Goal: Check status: Check status

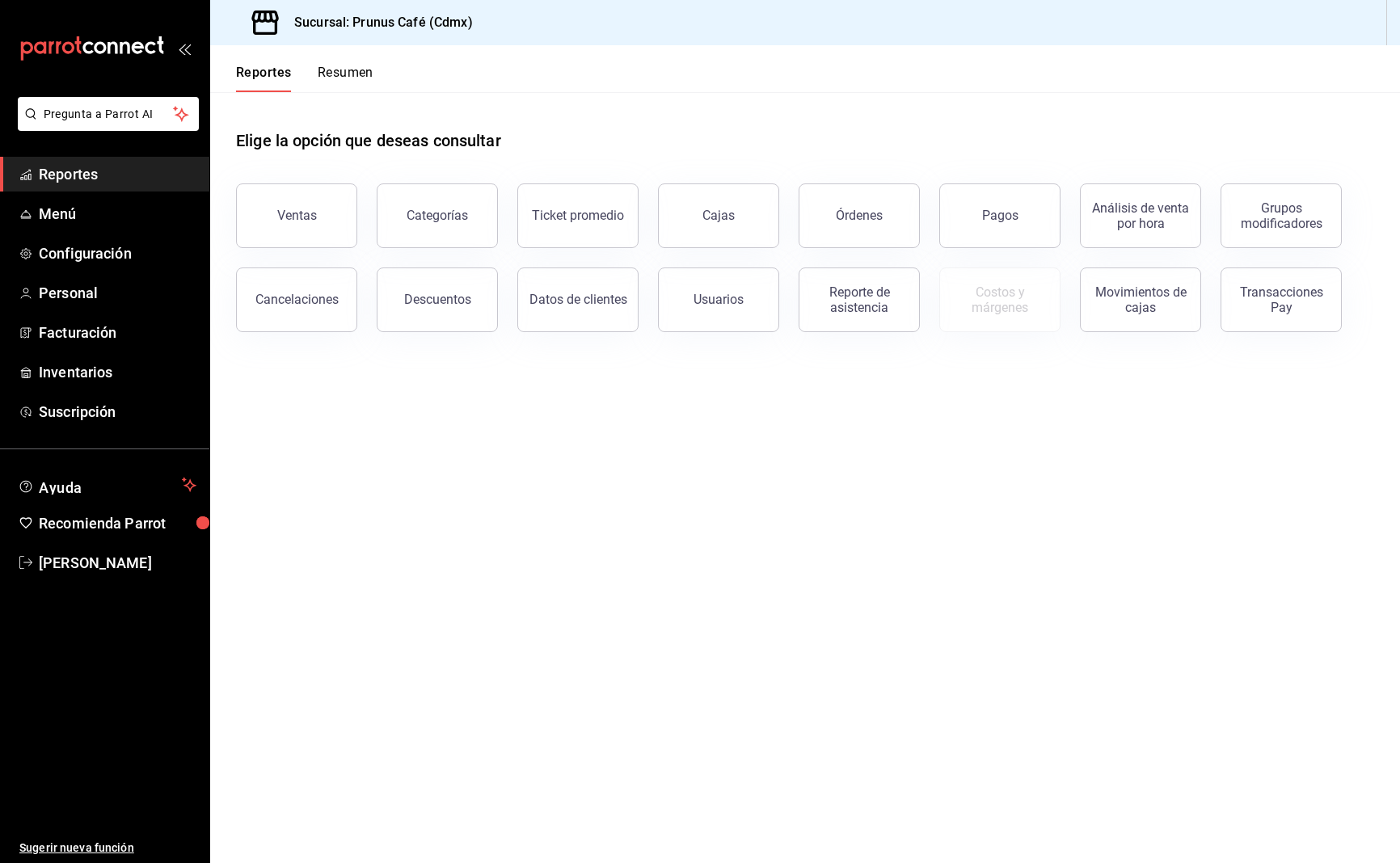
click at [126, 168] on span "Reportes" at bounding box center [117, 174] width 158 height 22
click at [339, 68] on button "Resumen" at bounding box center [345, 78] width 56 height 27
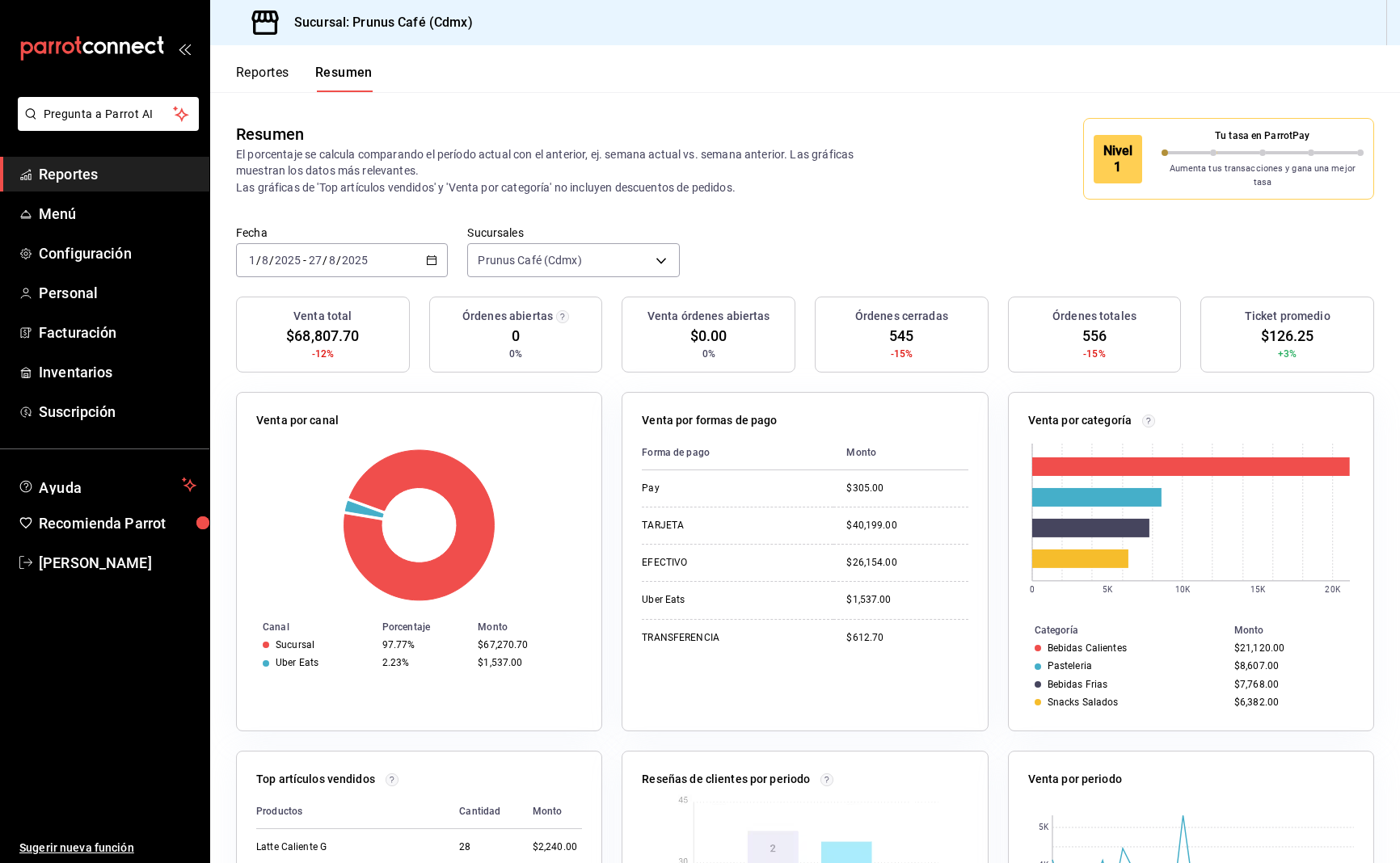
click at [443, 247] on div "[DATE] [DATE] - [DATE] [DATE]" at bounding box center [342, 260] width 212 height 34
click at [285, 306] on span "Hoy" at bounding box center [312, 309] width 125 height 17
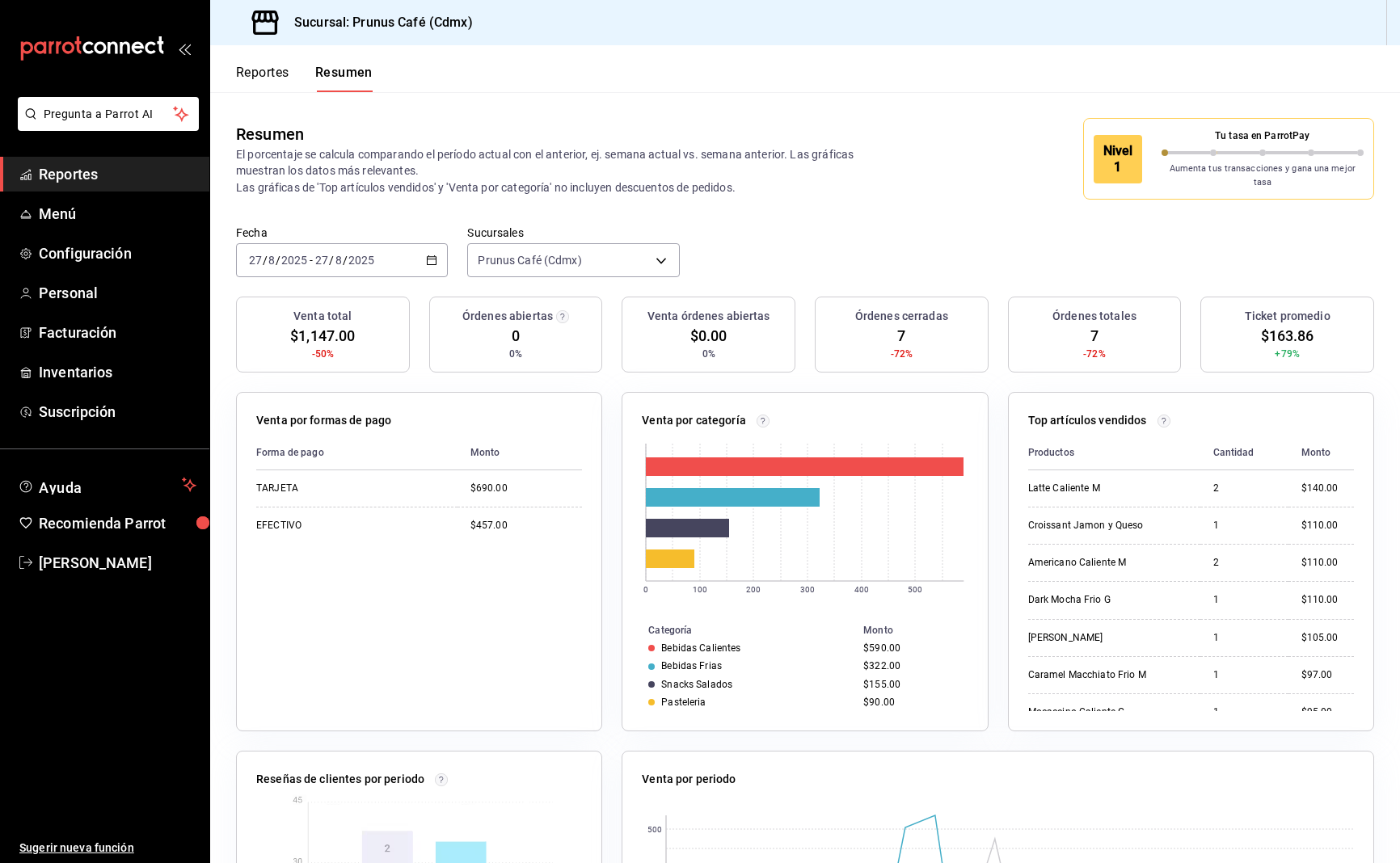
click at [265, 69] on button "Reportes" at bounding box center [263, 78] width 53 height 27
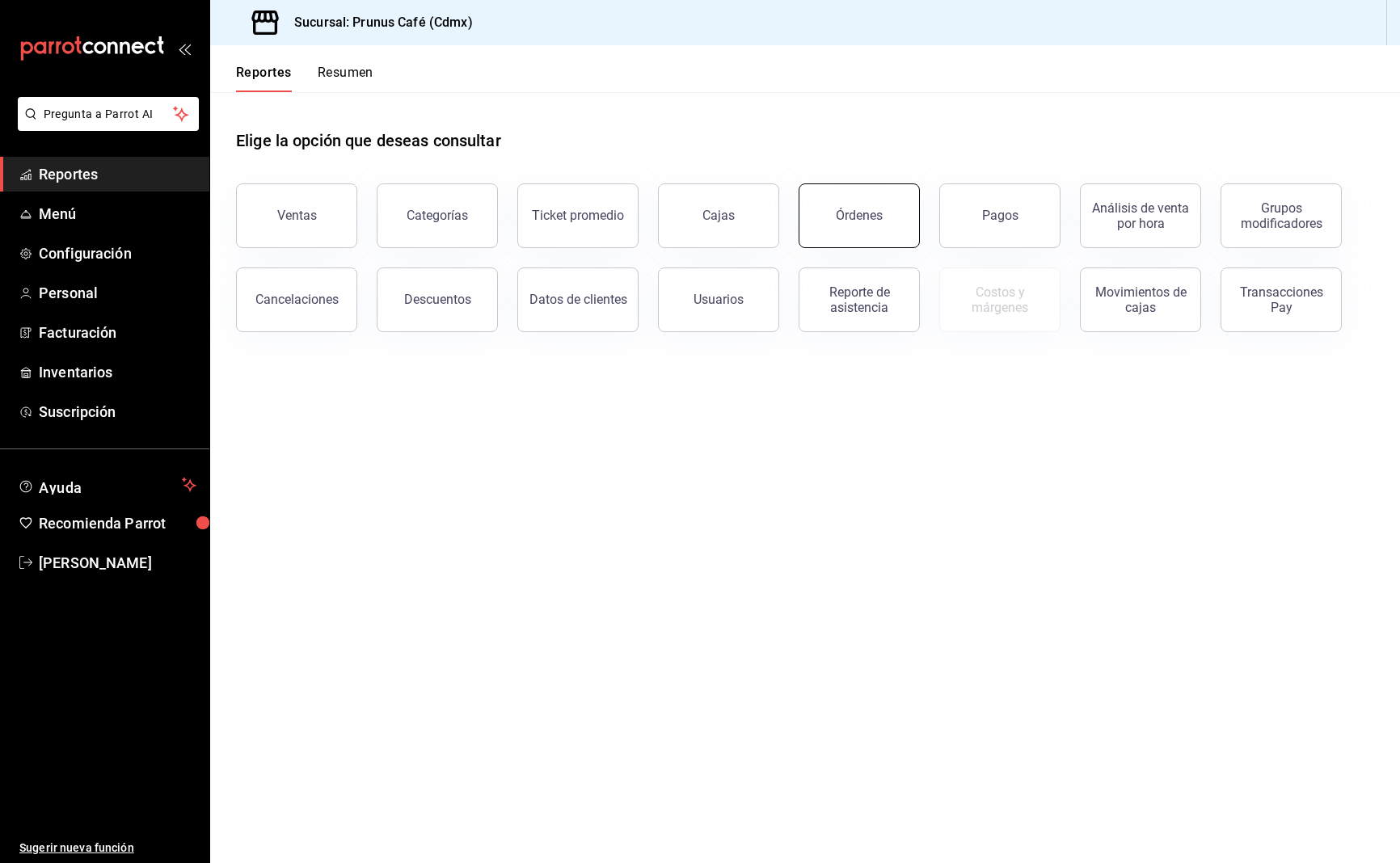
click at [852, 222] on div "Órdenes" at bounding box center [859, 215] width 47 height 15
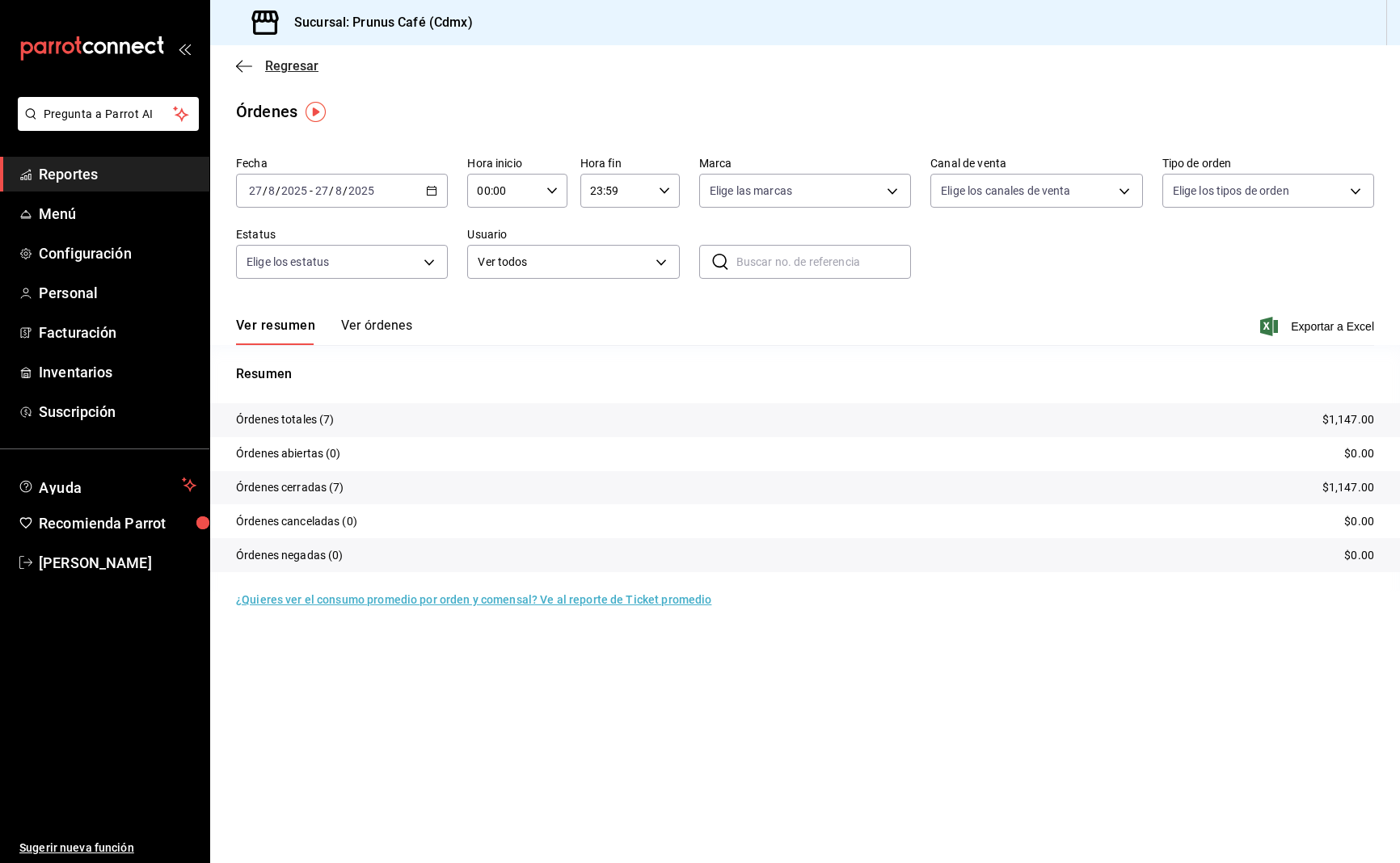
click at [270, 70] on span "Regresar" at bounding box center [292, 66] width 53 height 15
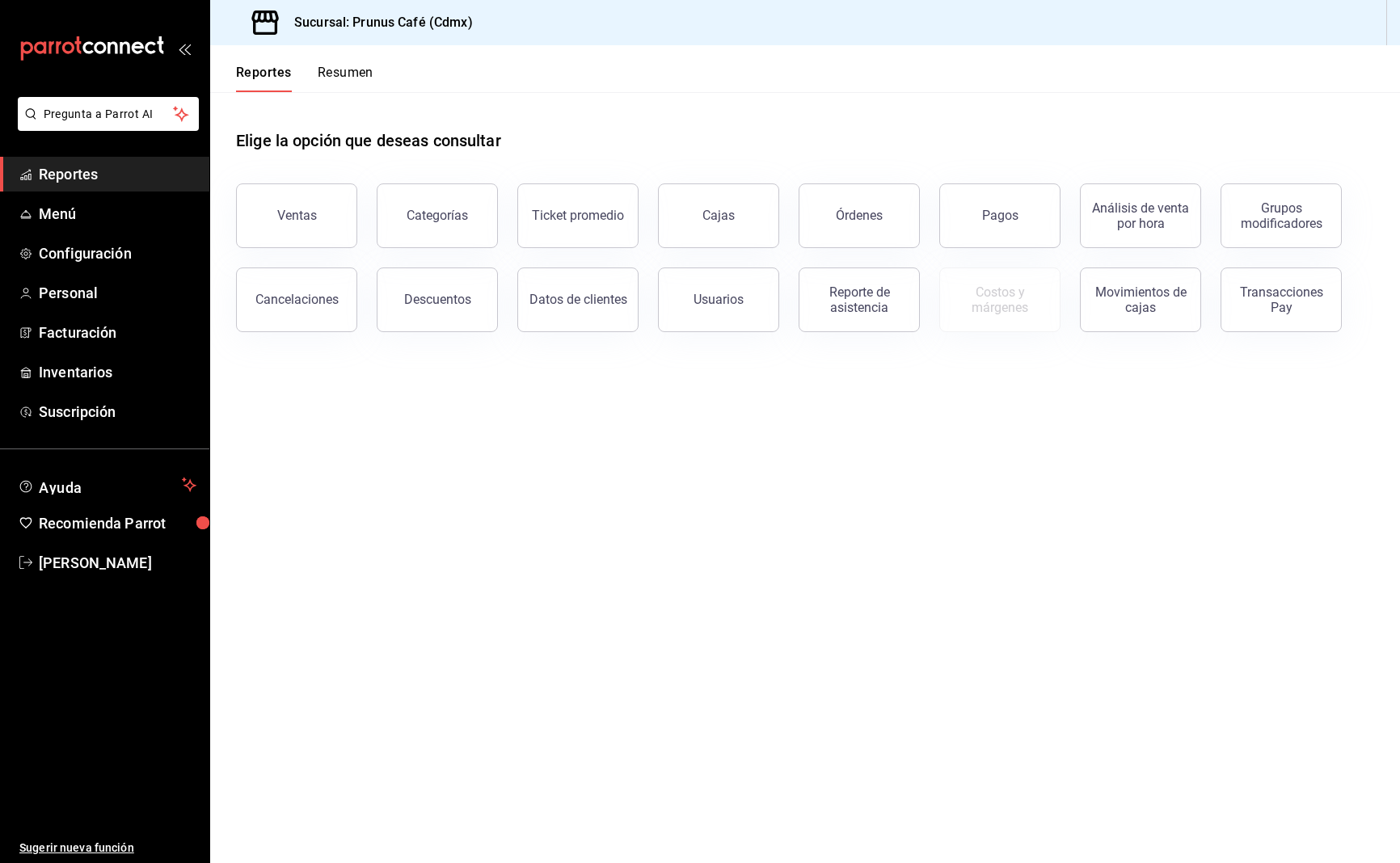
click at [338, 68] on button "Resumen" at bounding box center [345, 78] width 56 height 27
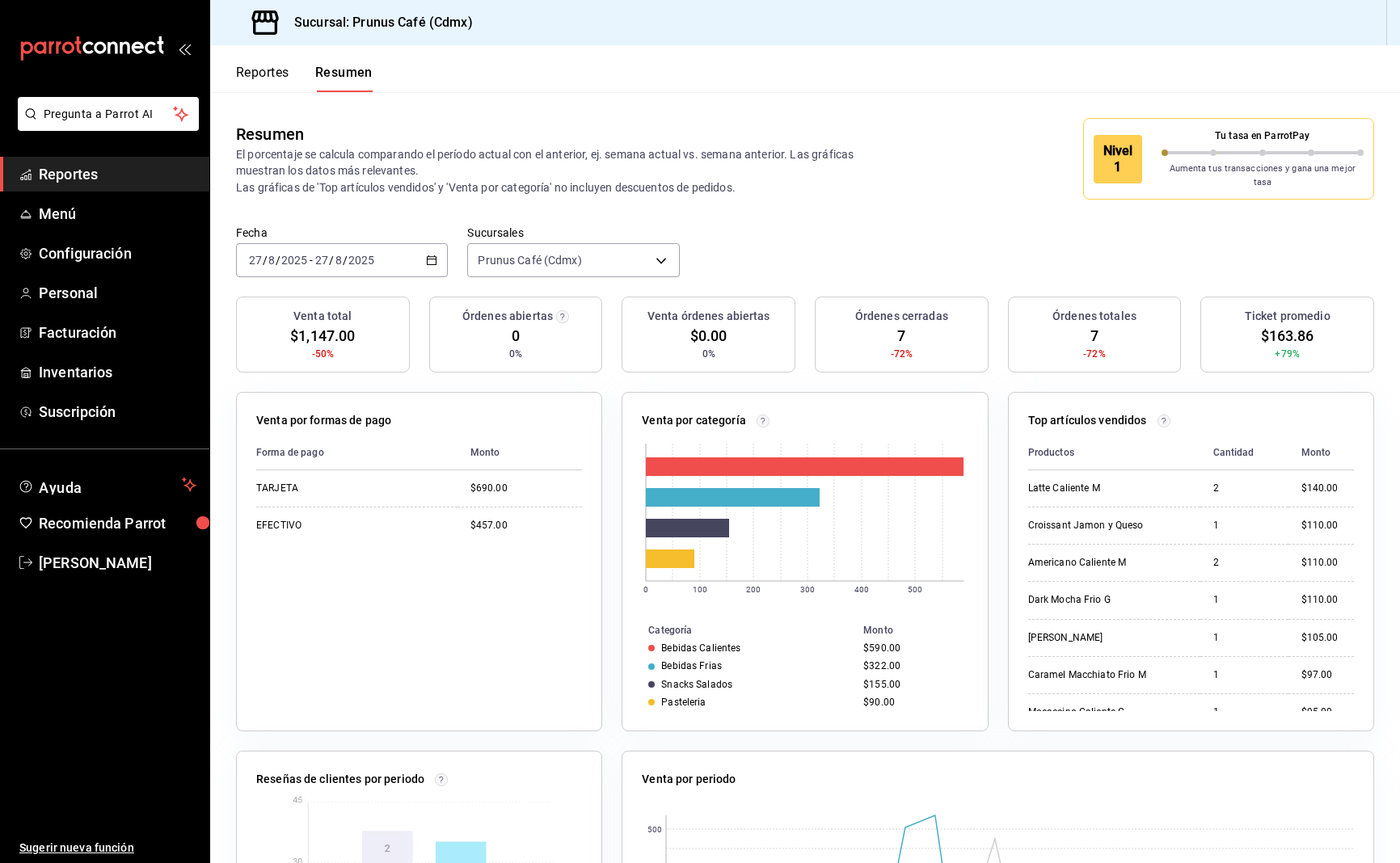
click at [241, 78] on button "Reportes" at bounding box center [263, 78] width 53 height 27
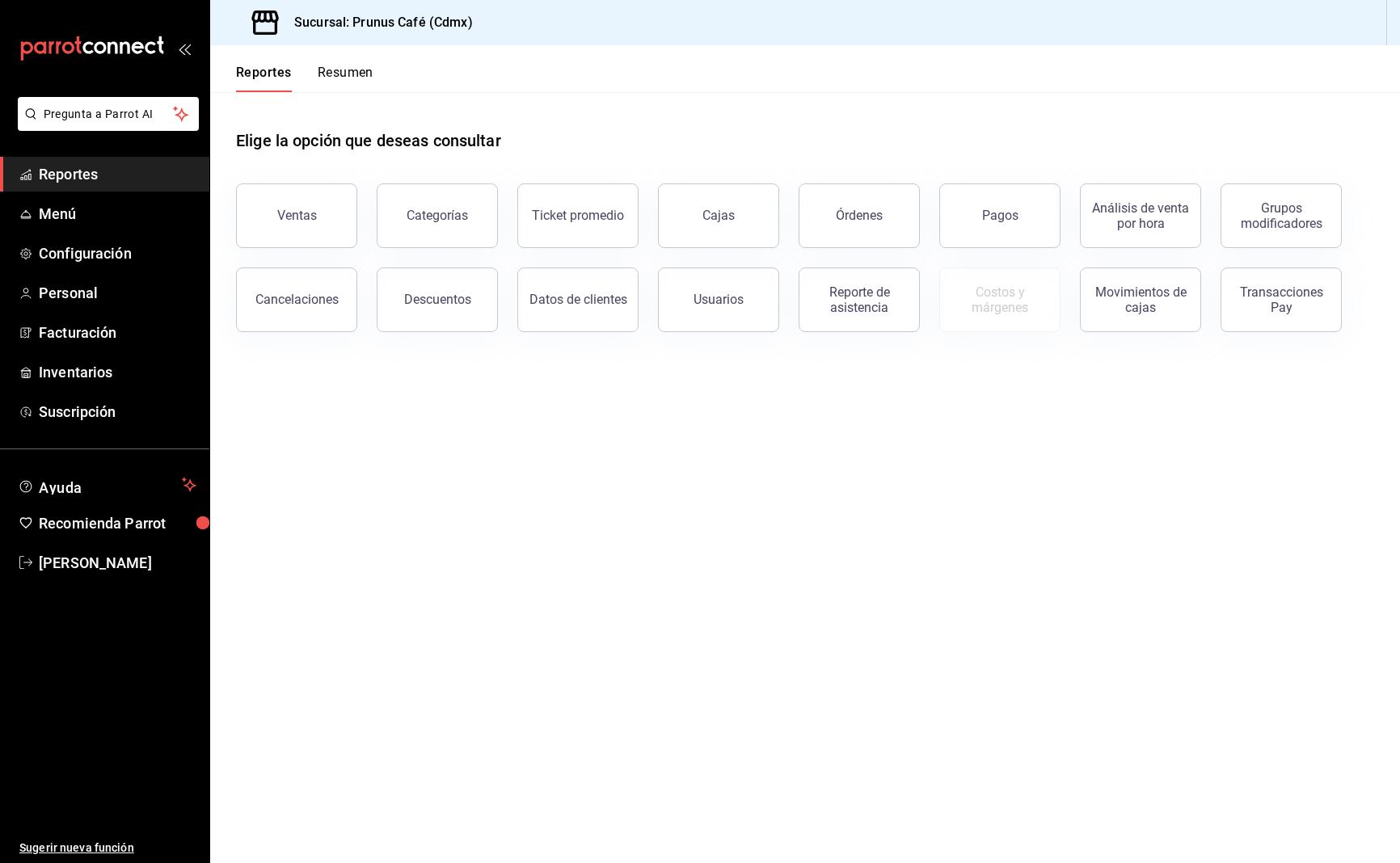
click at [340, 75] on button "Resumen" at bounding box center [345, 78] width 56 height 27
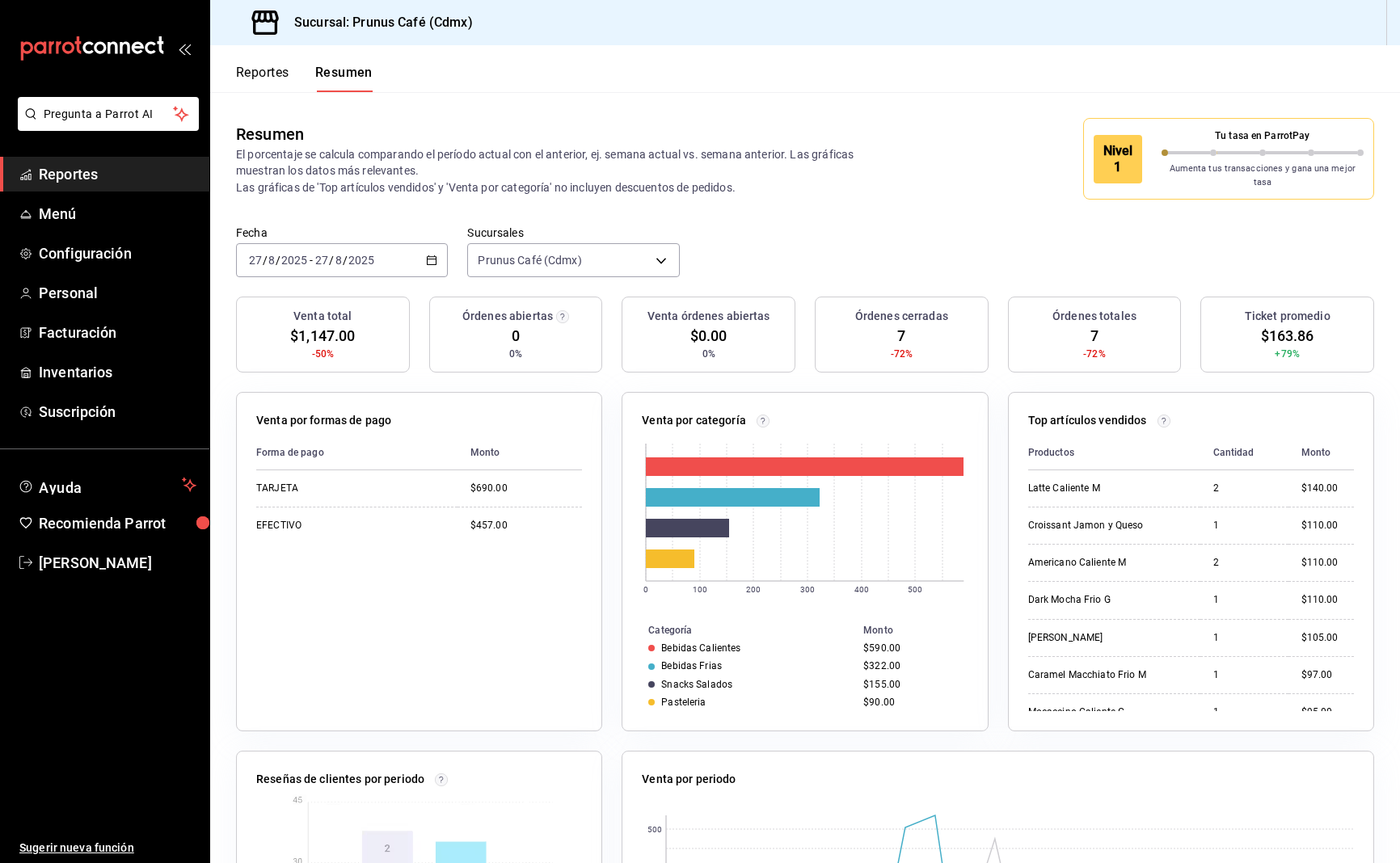
click at [254, 78] on button "Reportes" at bounding box center [263, 78] width 53 height 27
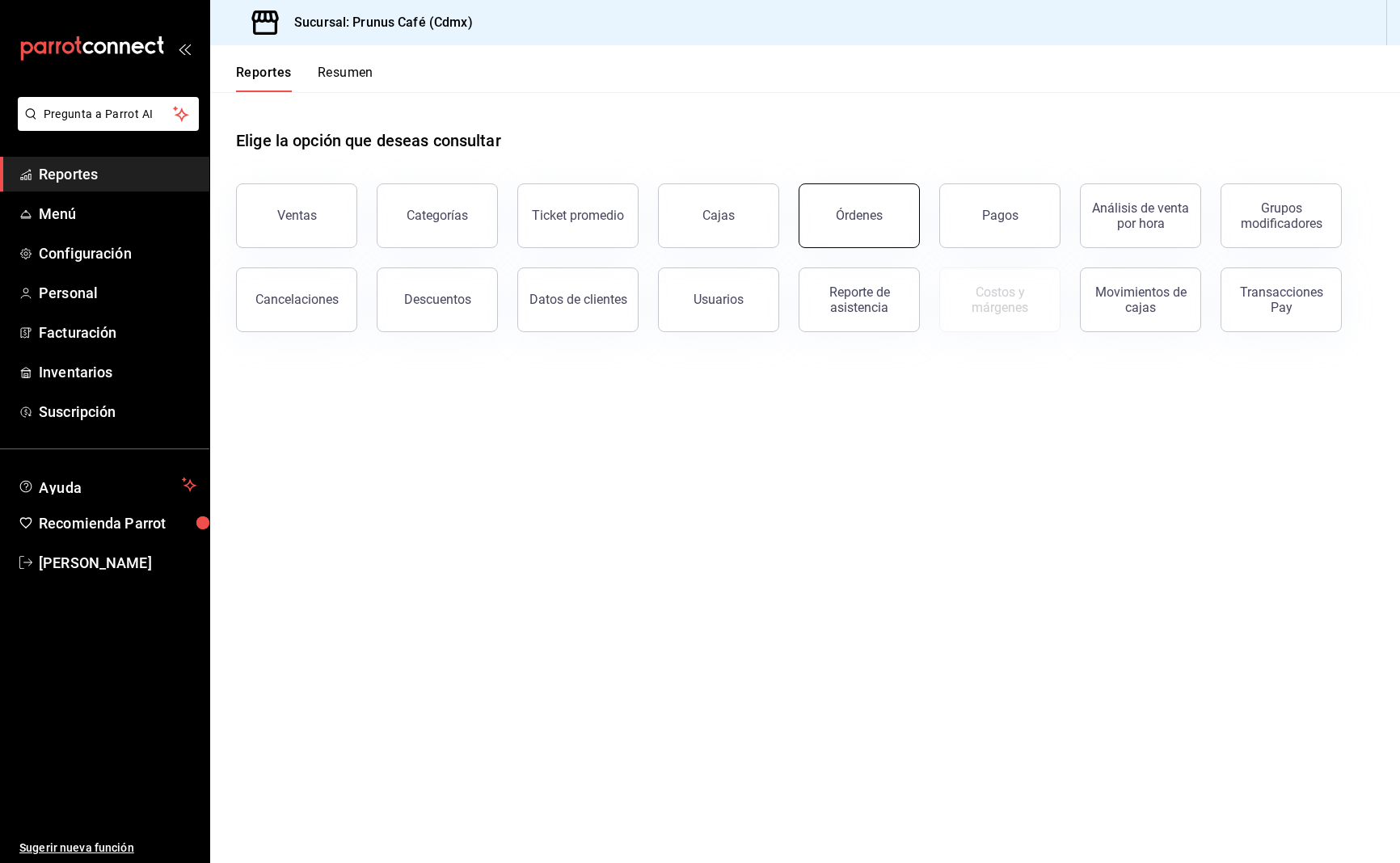
click at [856, 219] on div "Órdenes" at bounding box center [859, 215] width 47 height 15
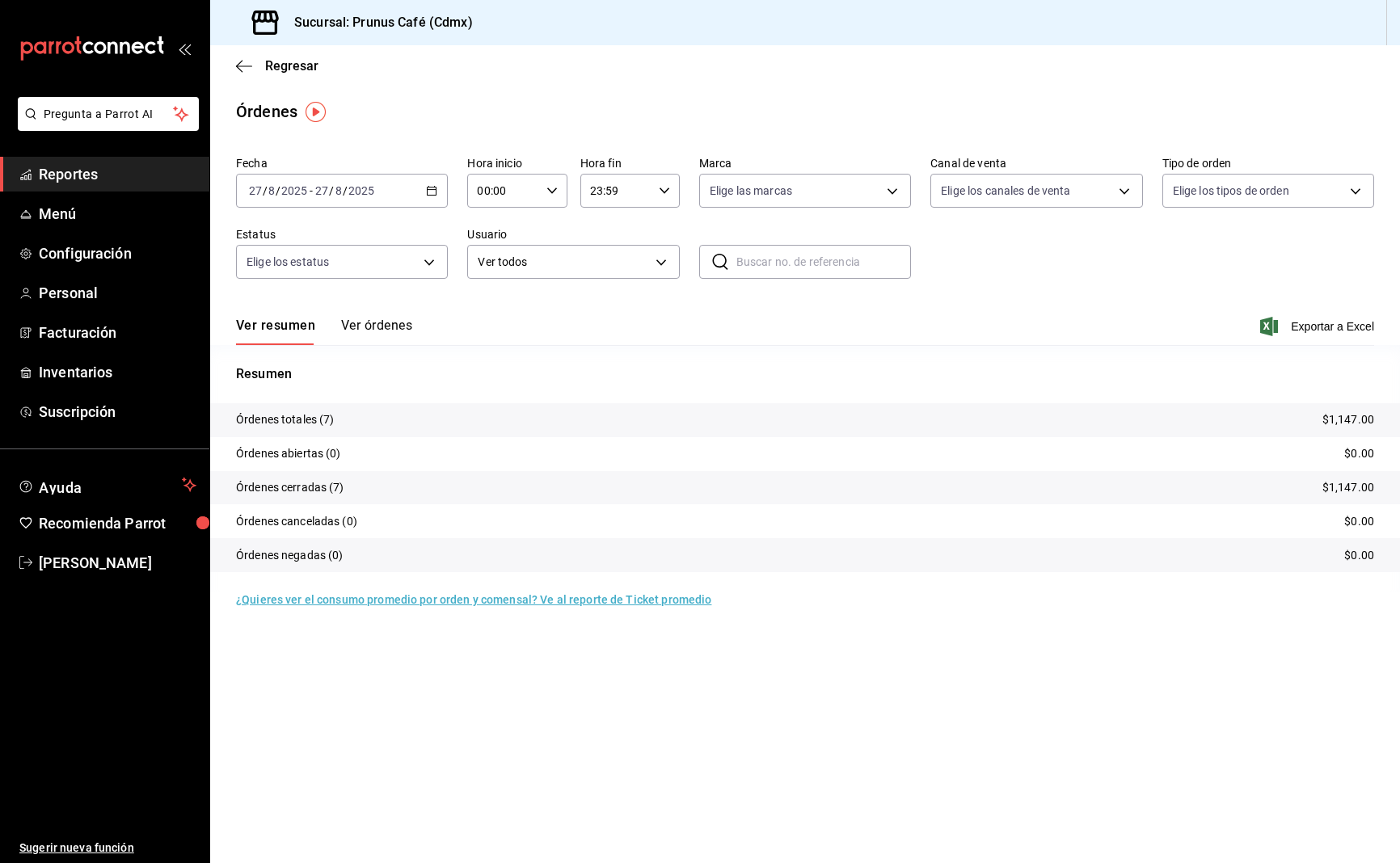
click at [354, 328] on button "Ver órdenes" at bounding box center [377, 332] width 71 height 27
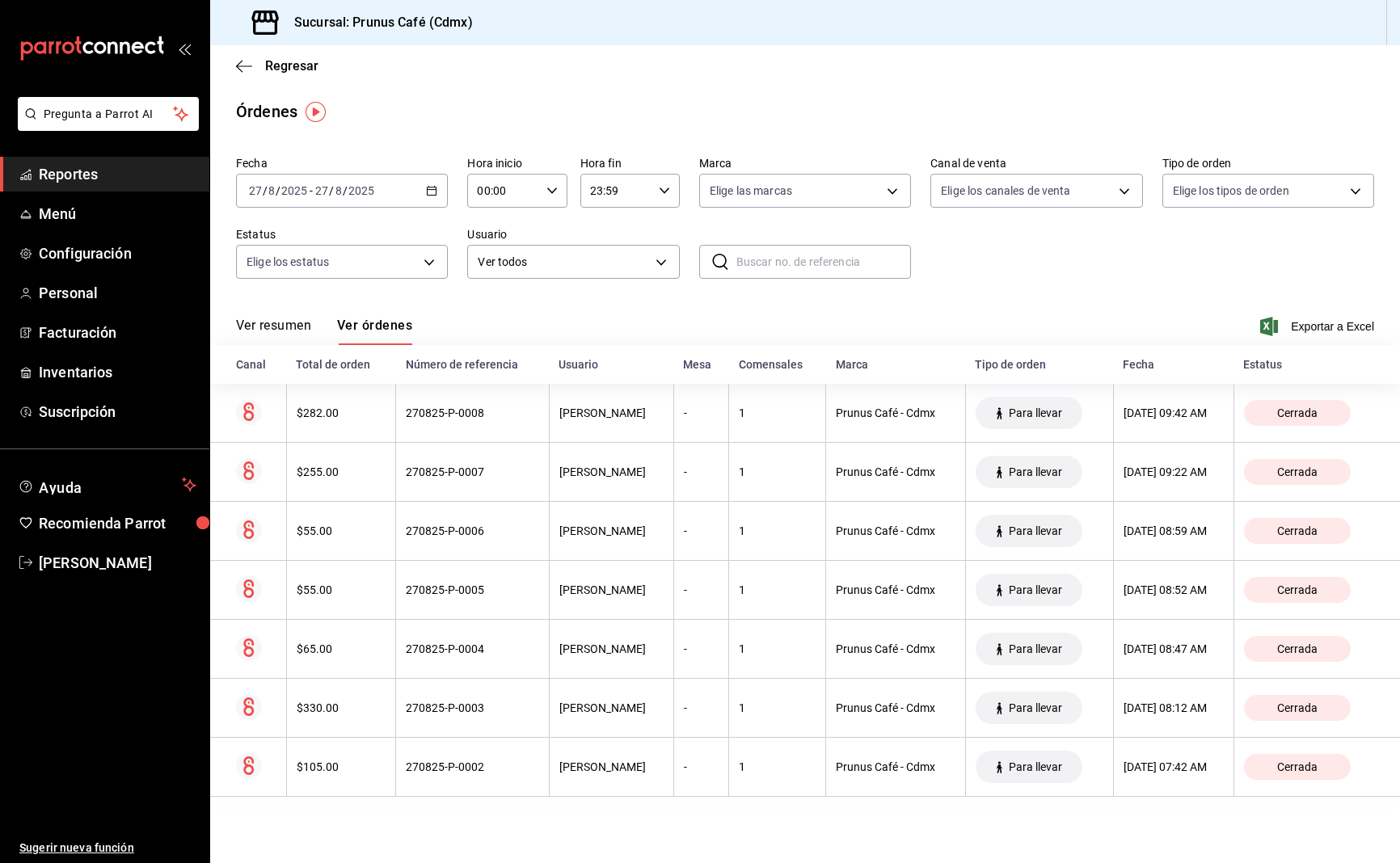
click at [95, 176] on span "Reportes" at bounding box center [117, 174] width 158 height 22
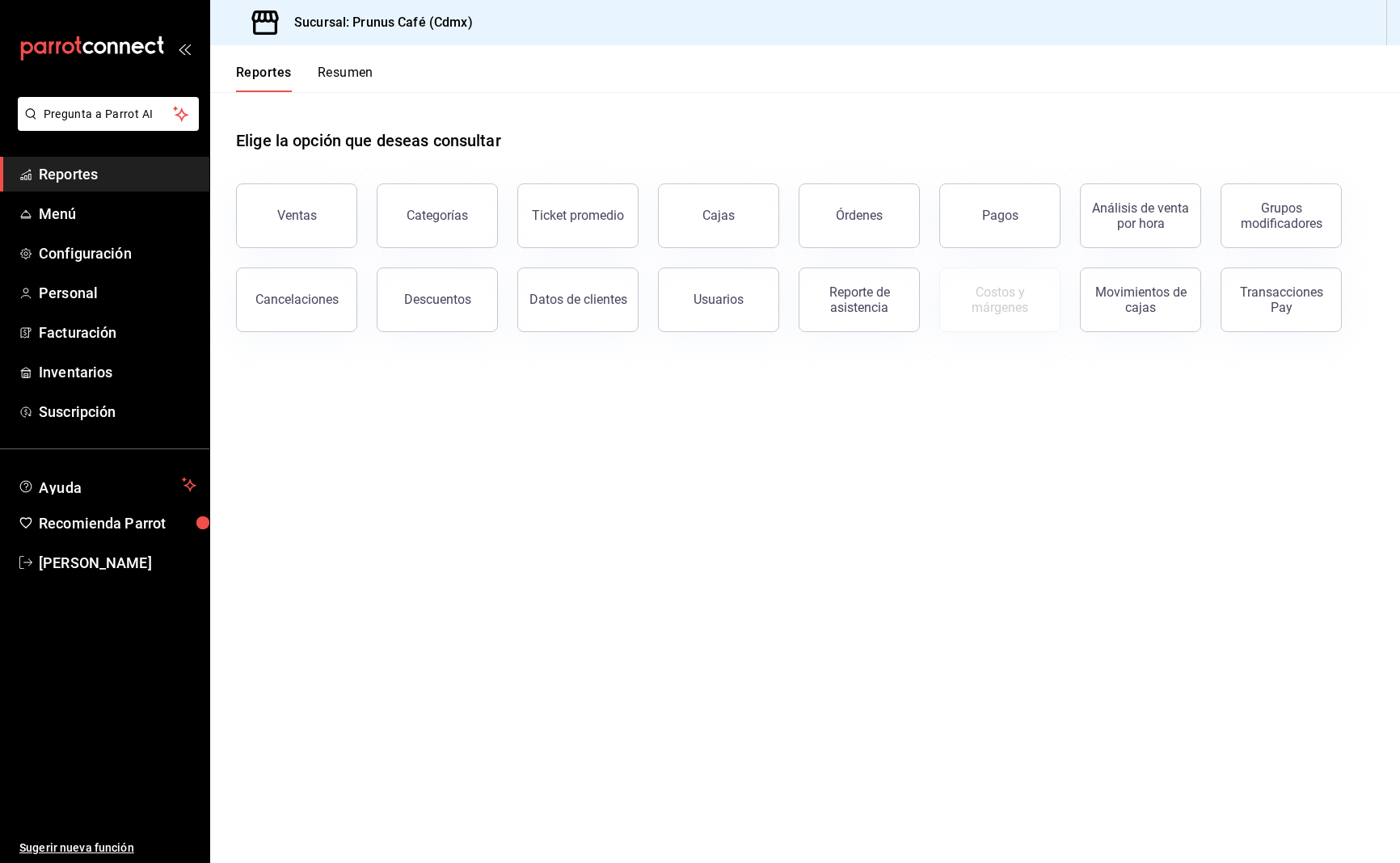
click at [328, 71] on button "Resumen" at bounding box center [345, 78] width 56 height 27
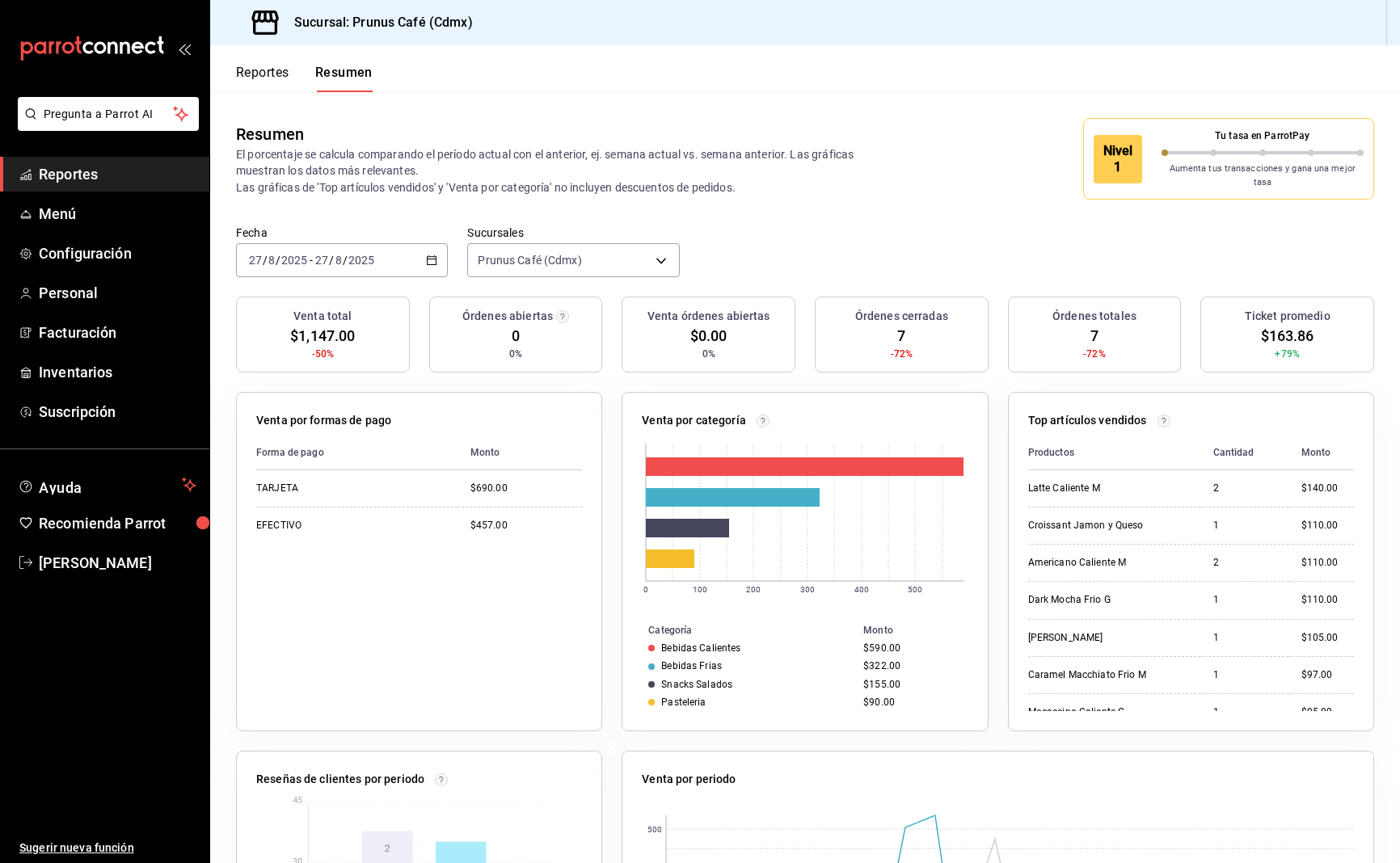
click at [335, 254] on input "8" at bounding box center [339, 260] width 8 height 13
click at [326, 410] on span "Mes actual" at bounding box center [312, 418] width 125 height 17
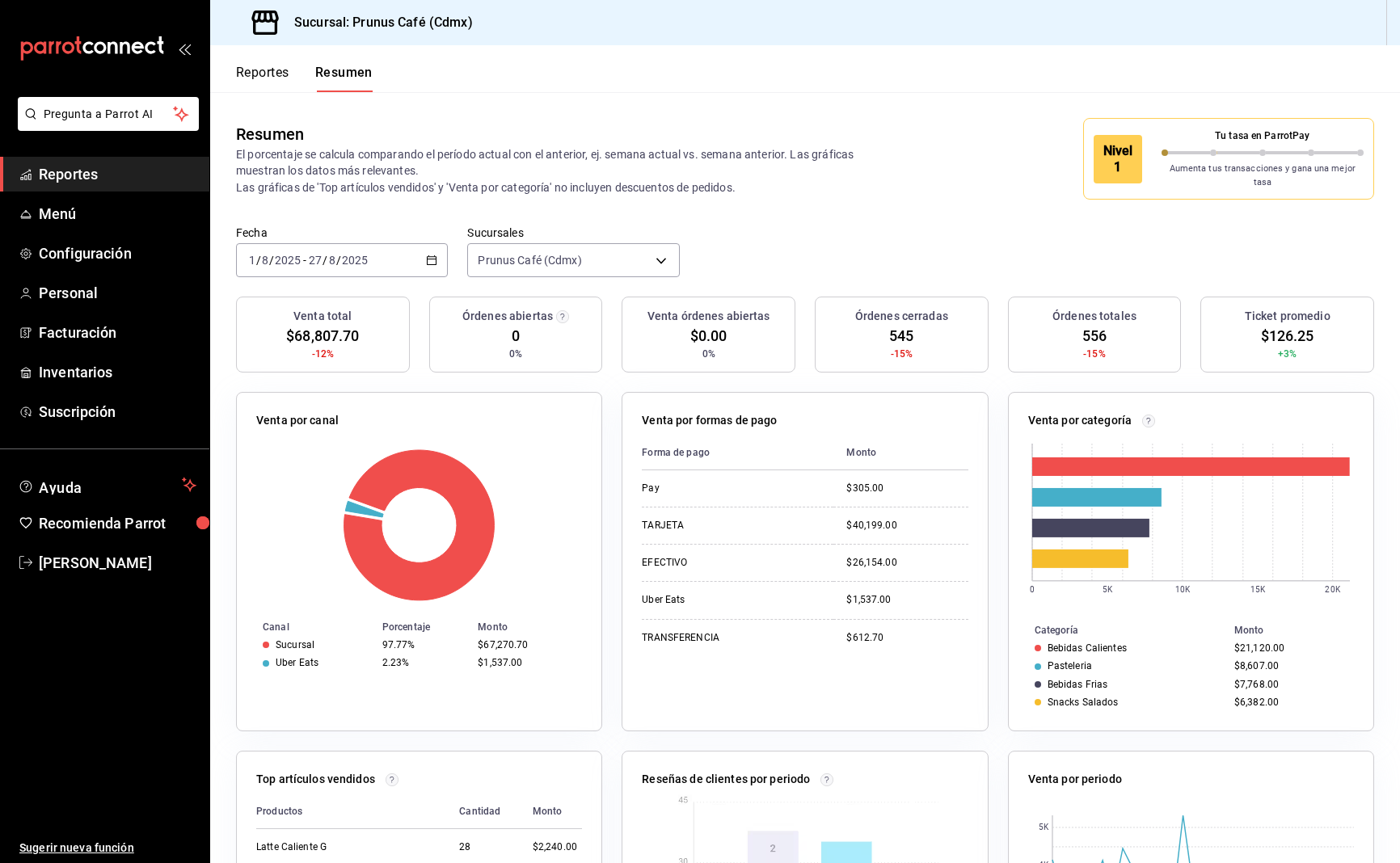
click at [399, 246] on div "[DATE] [DATE] - [DATE] [DATE]" at bounding box center [342, 260] width 212 height 34
click at [298, 337] on span "Ayer" at bounding box center [312, 345] width 125 height 17
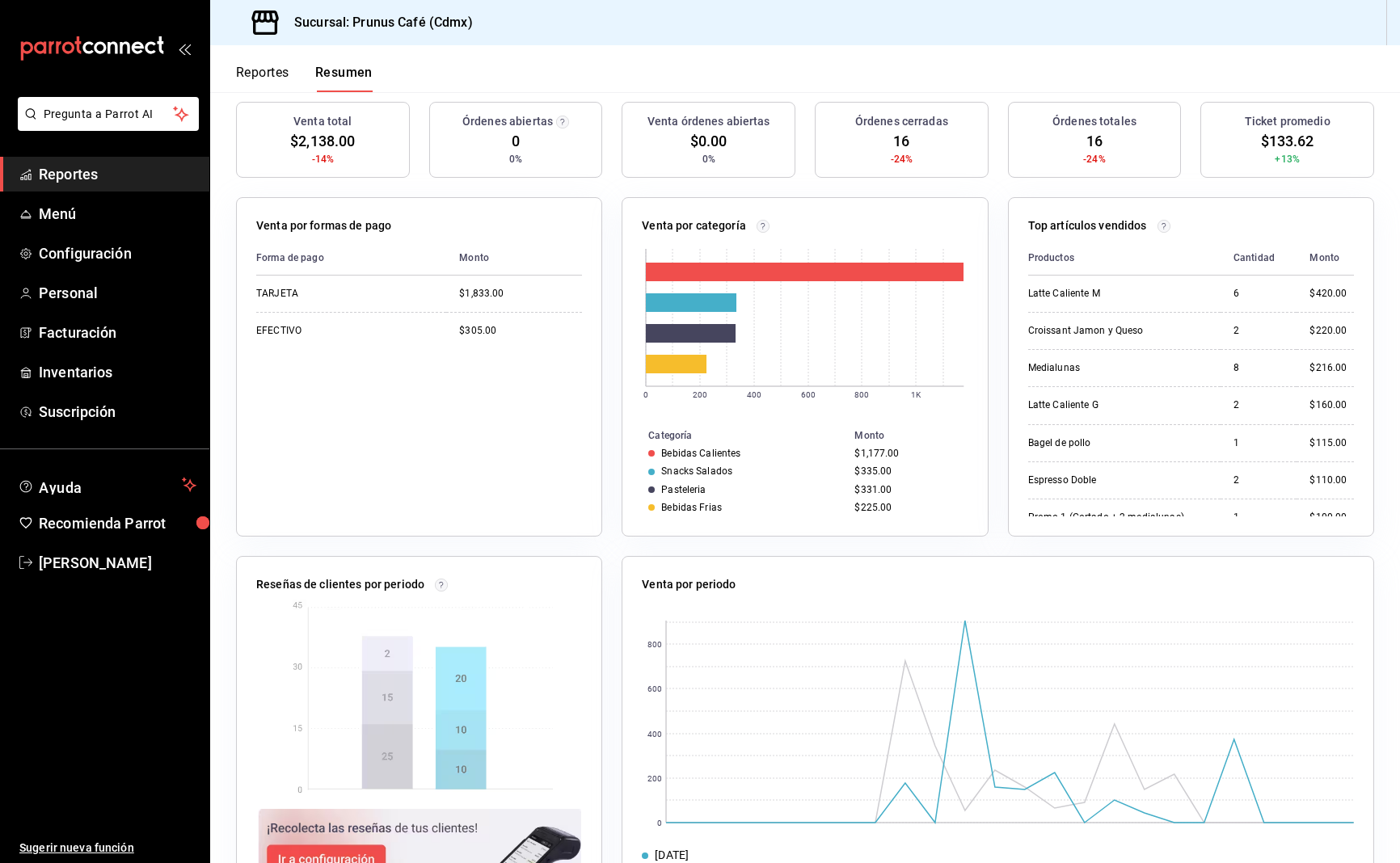
scroll to position [191, 0]
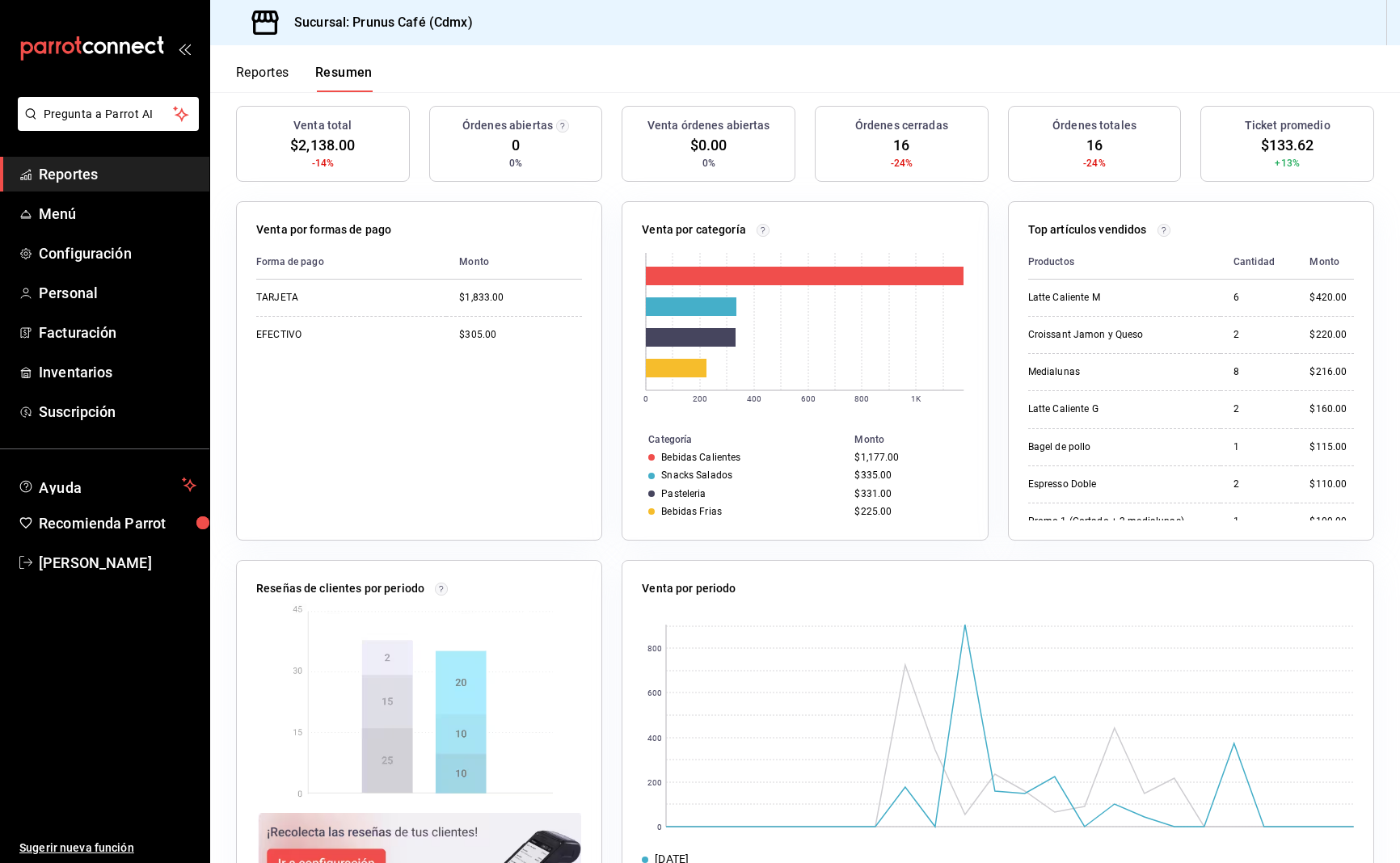
click at [129, 177] on span "Reportes" at bounding box center [117, 174] width 158 height 22
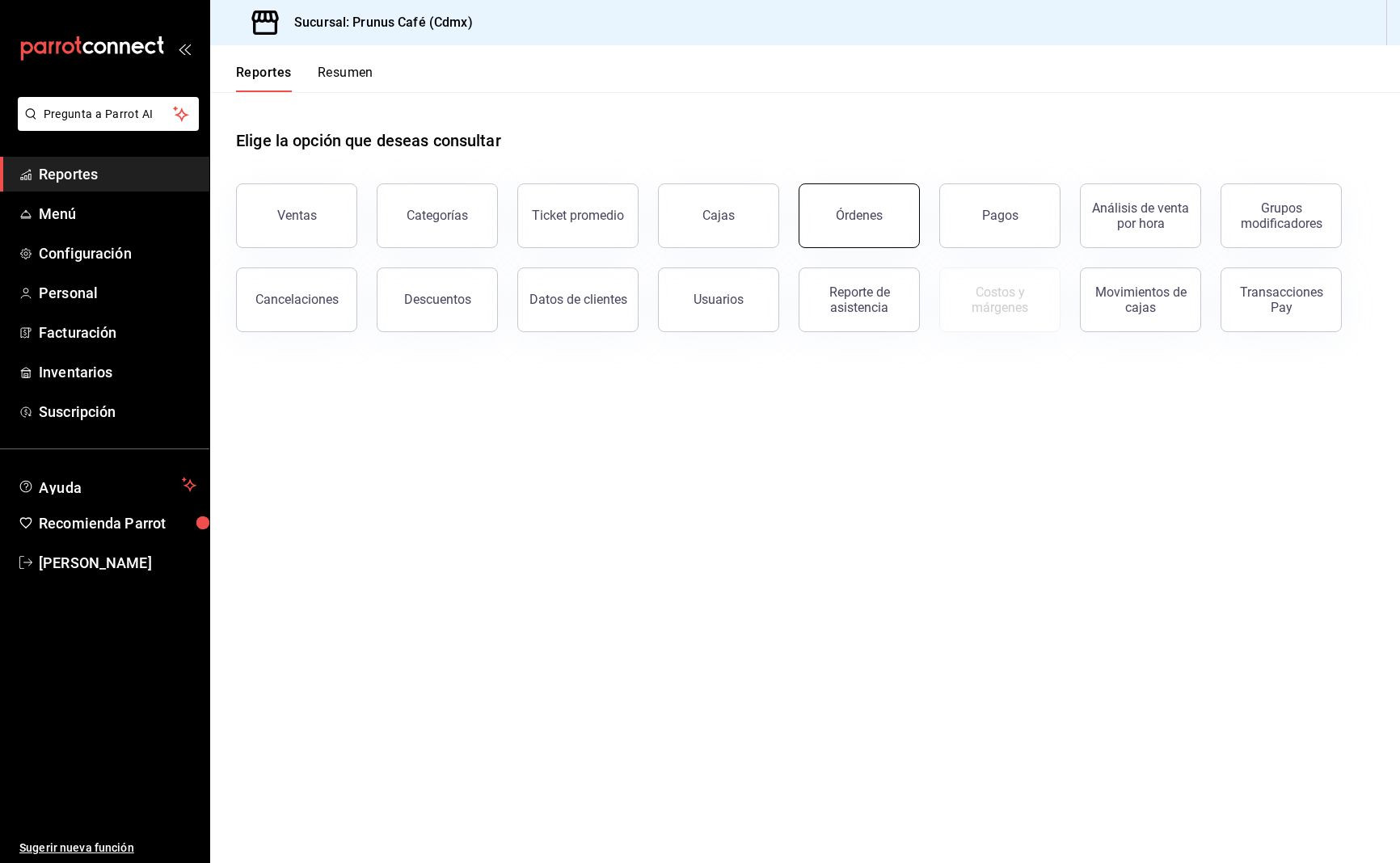
click at [882, 216] on button "Órdenes" at bounding box center [859, 216] width 121 height 65
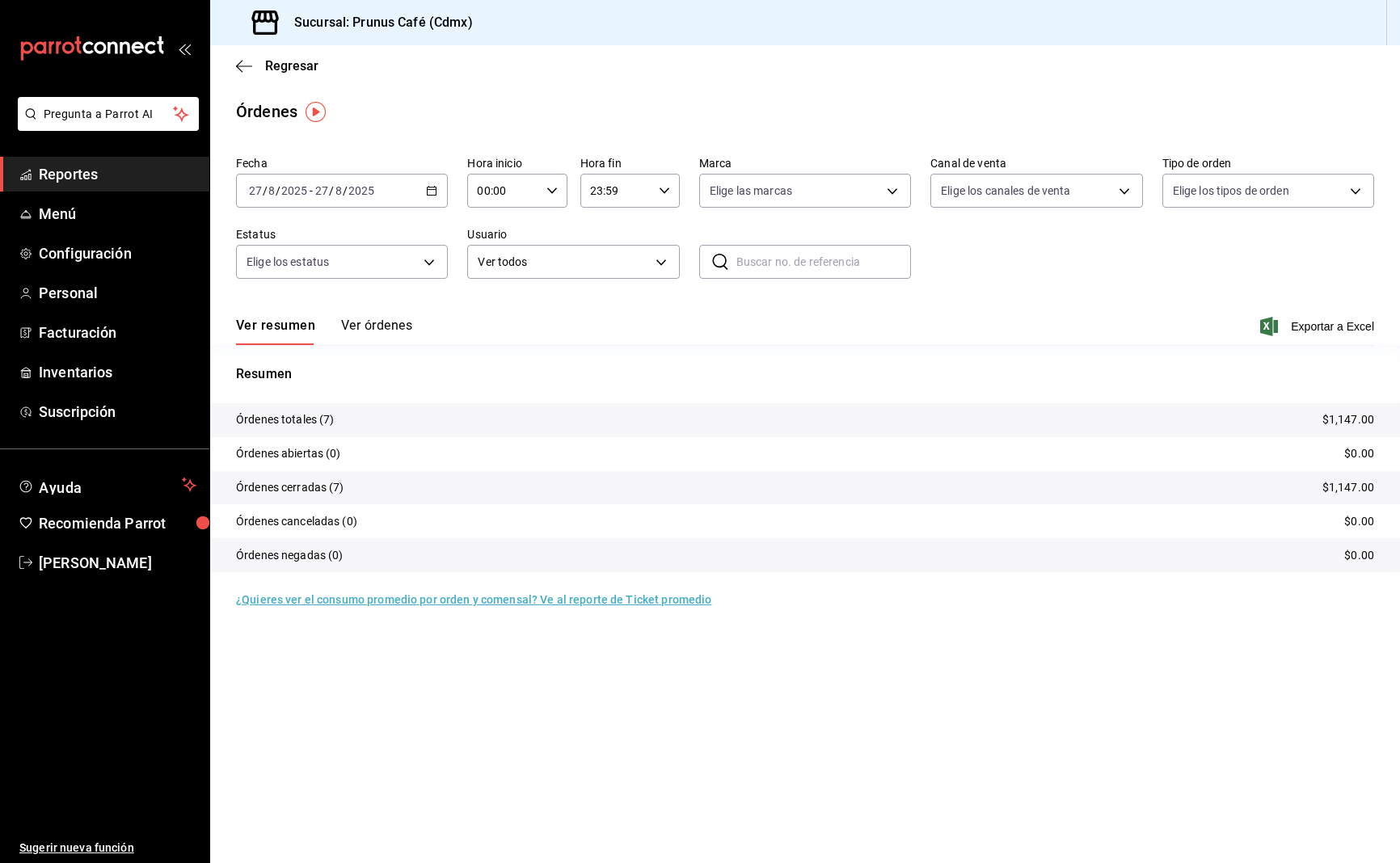
click at [370, 329] on button "Ver órdenes" at bounding box center [377, 332] width 71 height 27
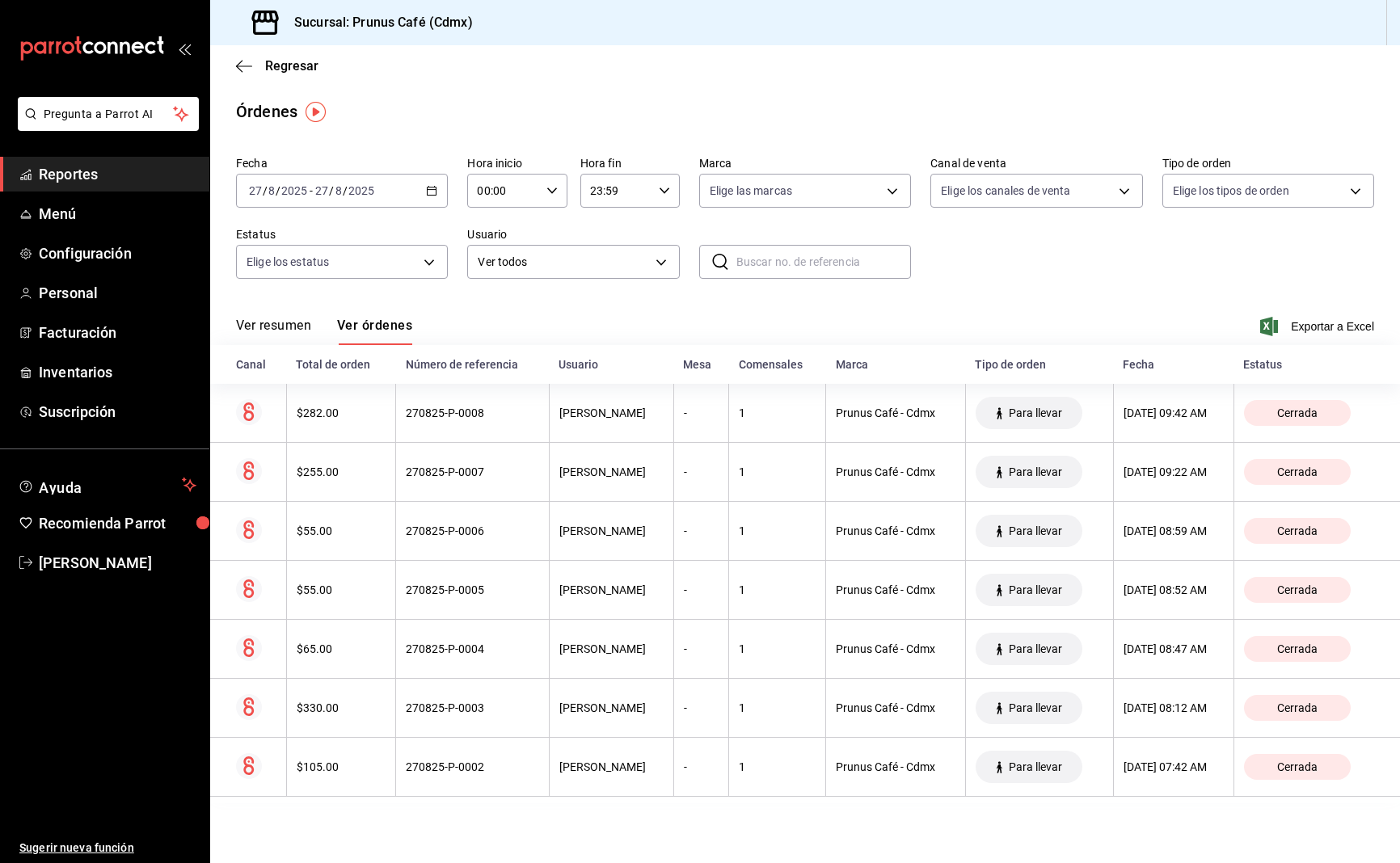
click at [387, 175] on div "[DATE] [DATE] - [DATE] [DATE]" at bounding box center [342, 191] width 212 height 34
click at [327, 292] on li "Ayer" at bounding box center [312, 276] width 151 height 36
click at [239, 65] on icon "button" at bounding box center [244, 66] width 16 height 15
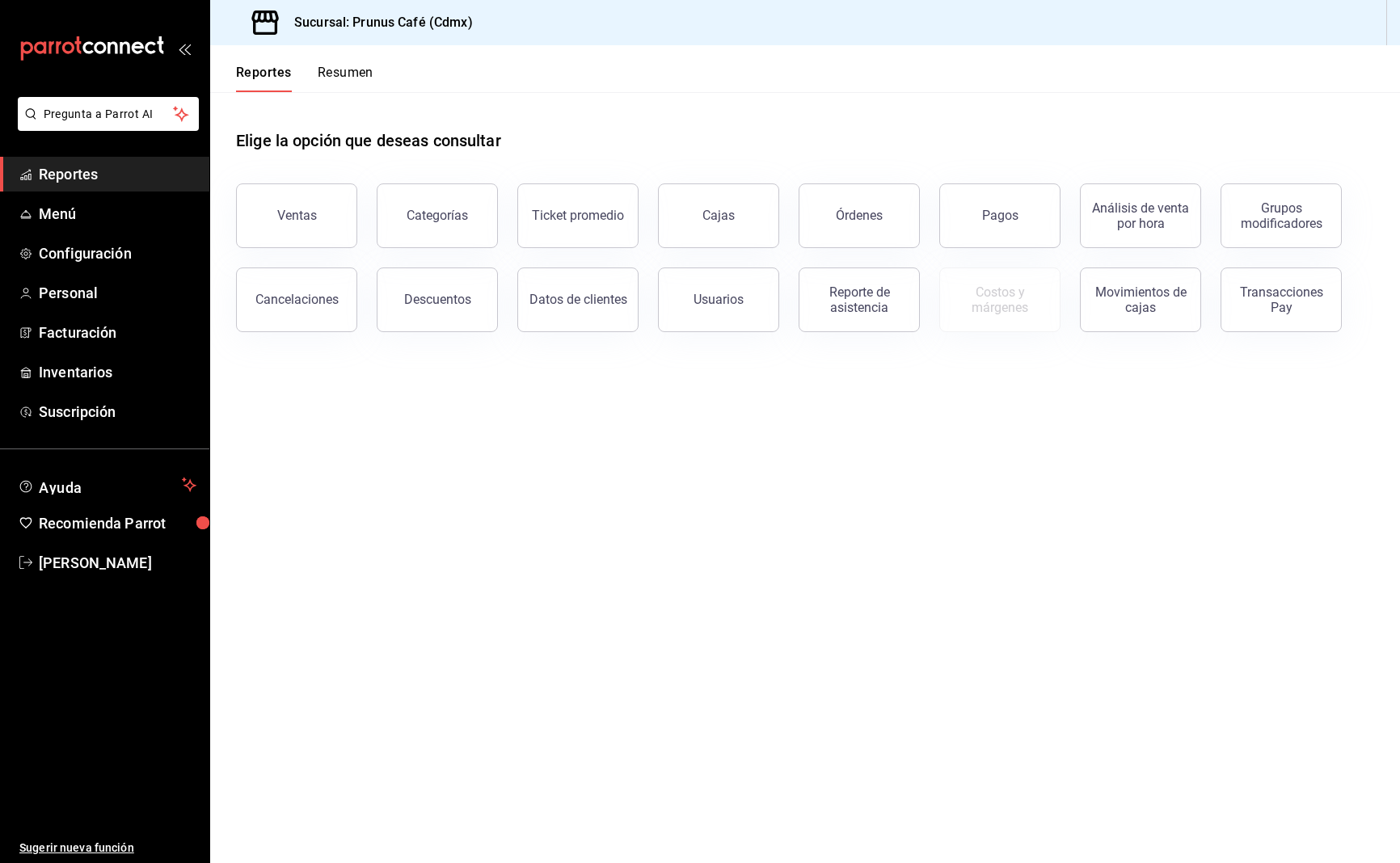
click at [108, 183] on span "Reportes" at bounding box center [117, 174] width 158 height 22
click at [120, 184] on span "Reportes" at bounding box center [117, 174] width 158 height 22
click at [855, 210] on div "Órdenes" at bounding box center [859, 215] width 47 height 15
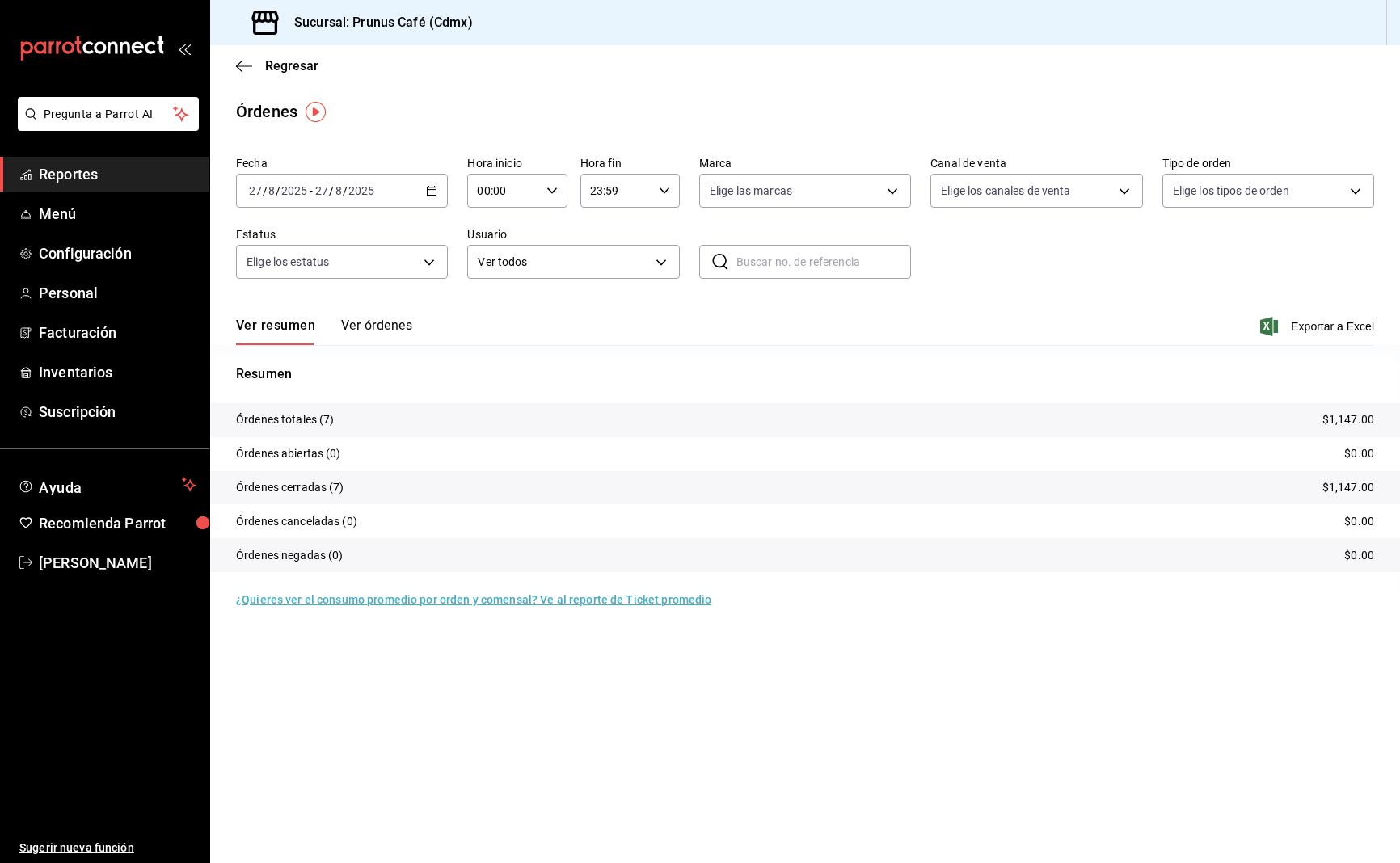
click at [391, 327] on button "Ver órdenes" at bounding box center [377, 332] width 71 height 27
